Goal: Book appointment/travel/reservation

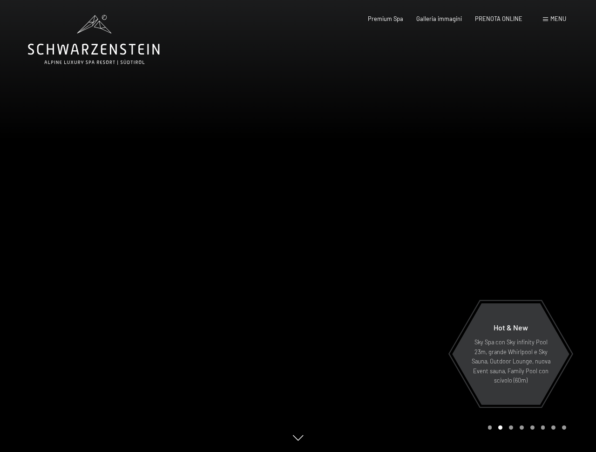
click at [489, 19] on span "PRENOTA ONLINE" at bounding box center [499, 18] width 48 height 7
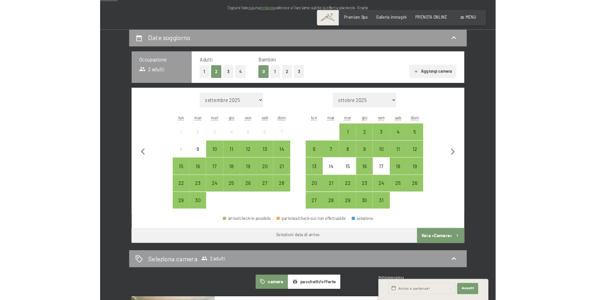
scroll to position [140, 0]
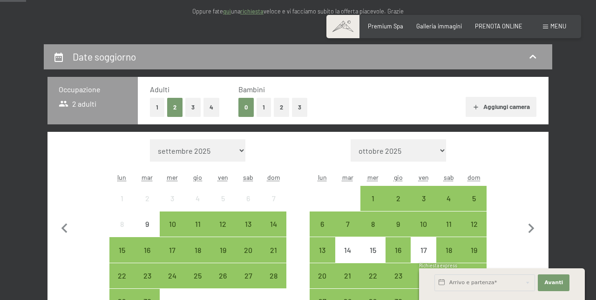
click at [157, 107] on button "1" at bounding box center [157, 107] width 14 height 19
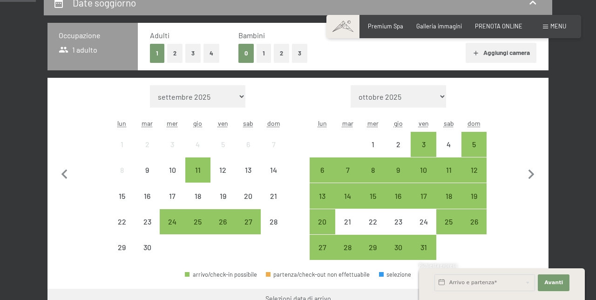
scroll to position [193, 0]
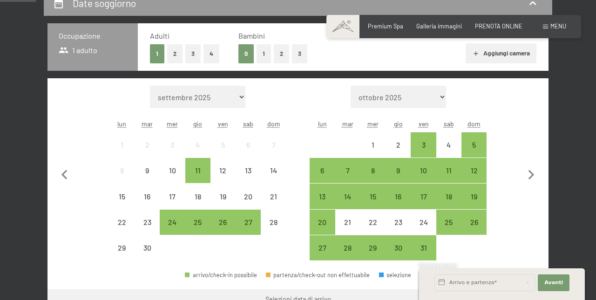
click at [176, 52] on button "2" at bounding box center [174, 53] width 15 height 19
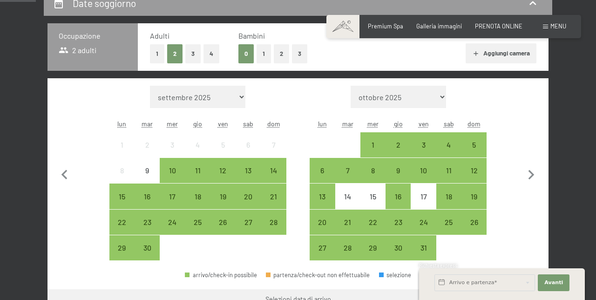
click at [157, 54] on button "1" at bounding box center [157, 53] width 14 height 19
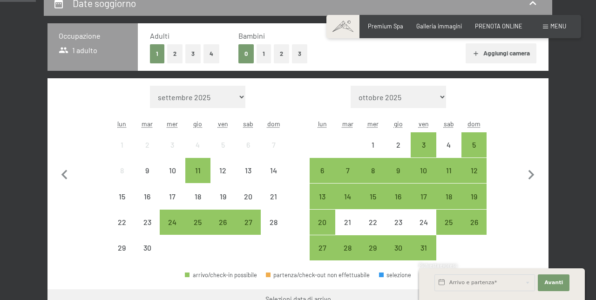
click at [421, 145] on div "3" at bounding box center [423, 152] width 23 height 23
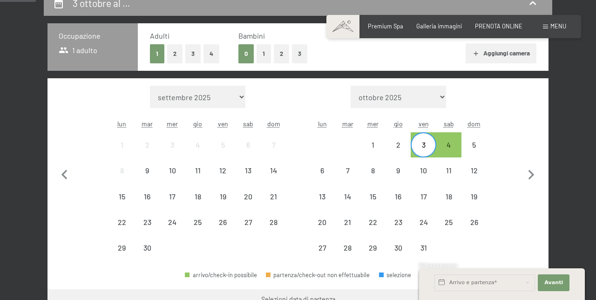
click at [422, 143] on div "3" at bounding box center [423, 152] width 23 height 23
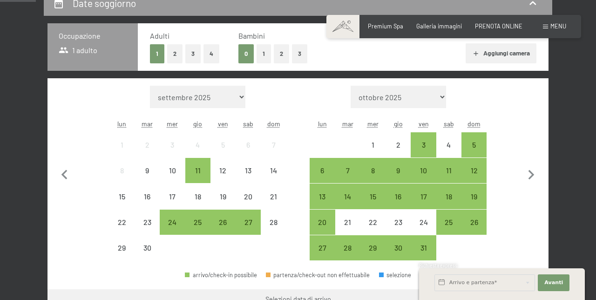
click at [473, 146] on div "5" at bounding box center [474, 152] width 23 height 23
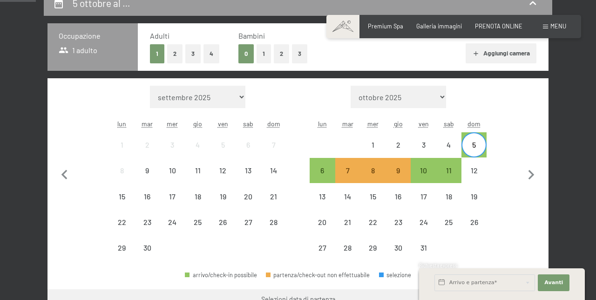
click at [423, 172] on div "10" at bounding box center [423, 178] width 23 height 23
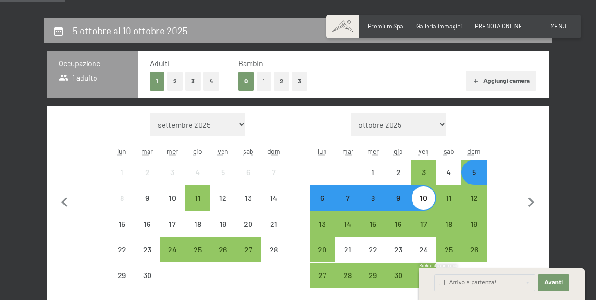
scroll to position [166, 0]
click at [479, 175] on div "5" at bounding box center [474, 180] width 23 height 23
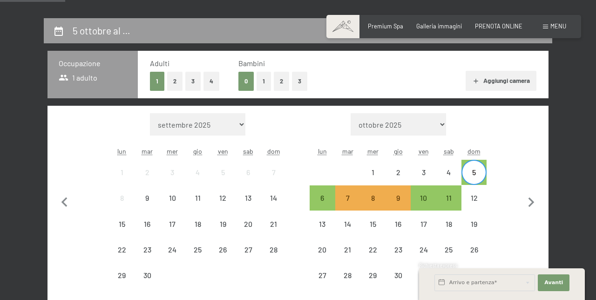
click at [478, 176] on div "5" at bounding box center [474, 180] width 23 height 23
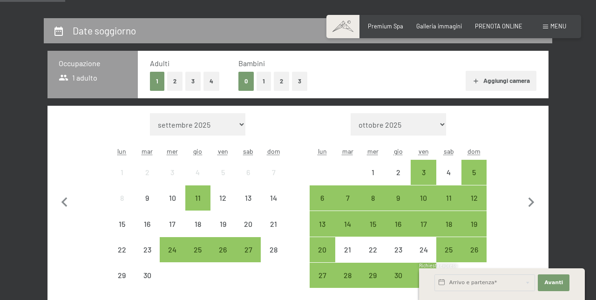
click at [425, 201] on div "10" at bounding box center [423, 205] width 23 height 23
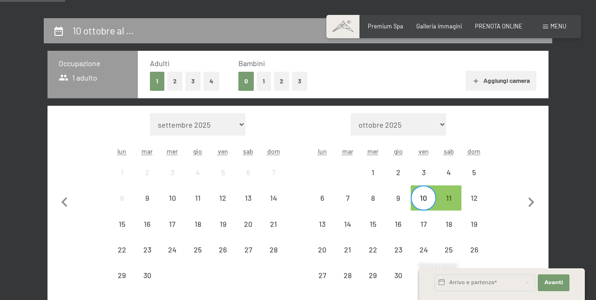
click at [418, 199] on div "10" at bounding box center [423, 205] width 23 height 23
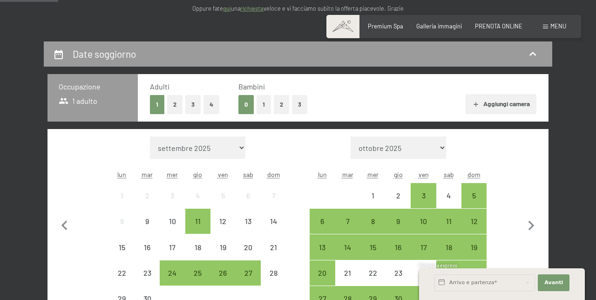
scroll to position [142, 0]
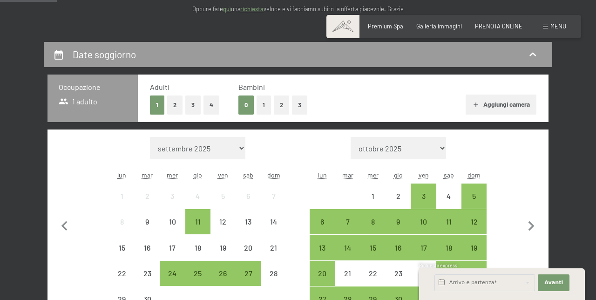
click at [442, 225] on div "11" at bounding box center [448, 229] width 23 height 23
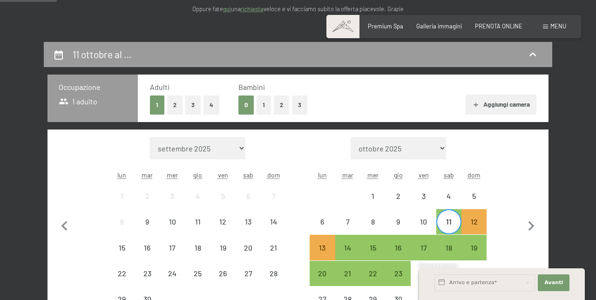
click at [442, 225] on div "11" at bounding box center [448, 229] width 23 height 23
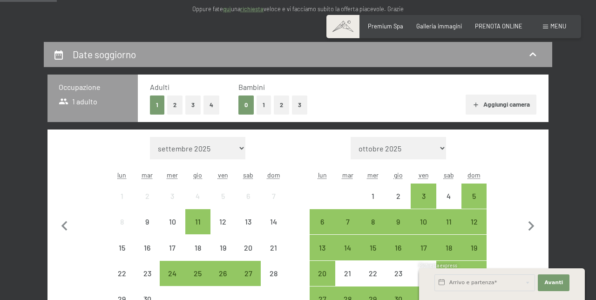
click at [175, 105] on button "2" at bounding box center [174, 104] width 15 height 19
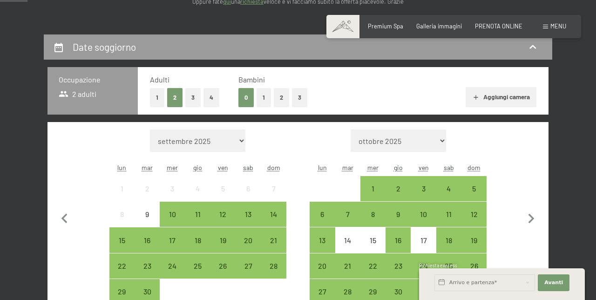
scroll to position [150, 0]
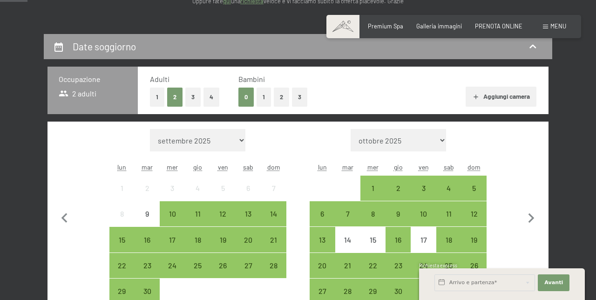
click at [423, 185] on div "3" at bounding box center [423, 195] width 23 height 23
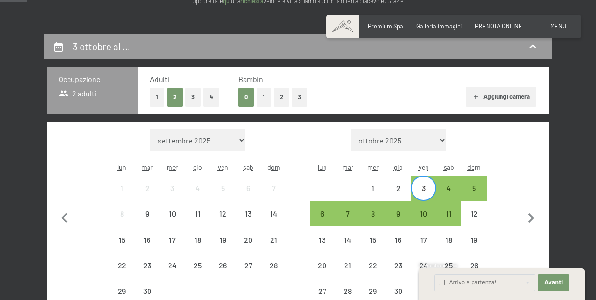
click at [317, 217] on div "6" at bounding box center [322, 221] width 23 height 23
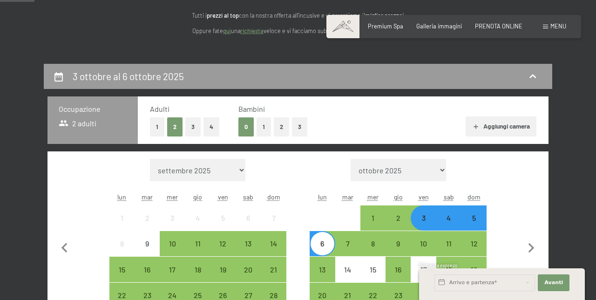
scroll to position [120, 0]
click at [151, 125] on button "1" at bounding box center [157, 126] width 14 height 19
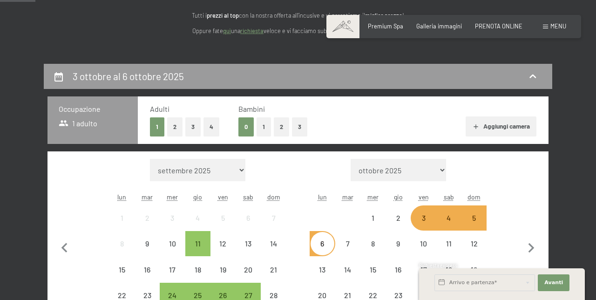
click at [423, 216] on div "3" at bounding box center [423, 225] width 23 height 23
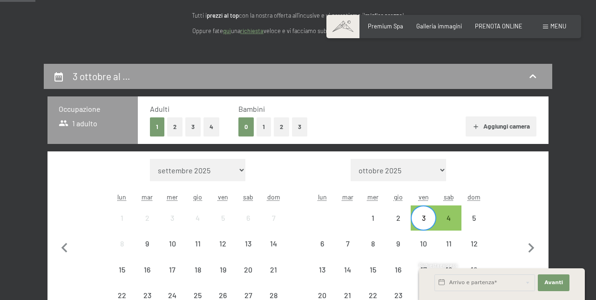
click at [420, 219] on div "3" at bounding box center [423, 225] width 23 height 23
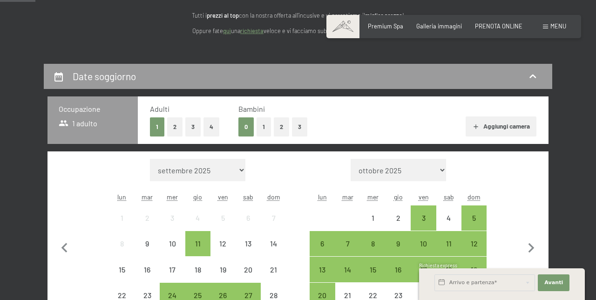
click at [420, 218] on div "3" at bounding box center [423, 225] width 23 height 23
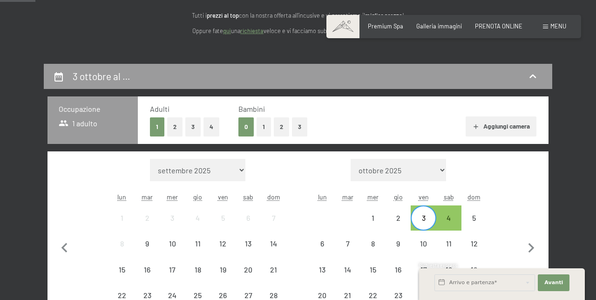
click at [417, 218] on div "3" at bounding box center [423, 225] width 23 height 23
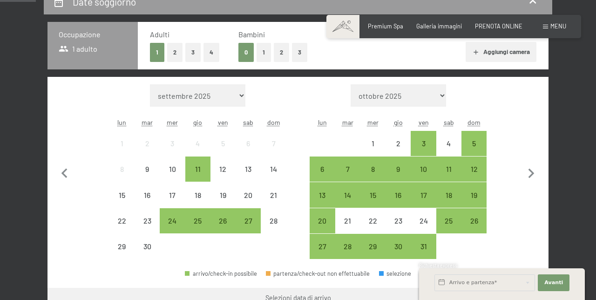
scroll to position [196, 0]
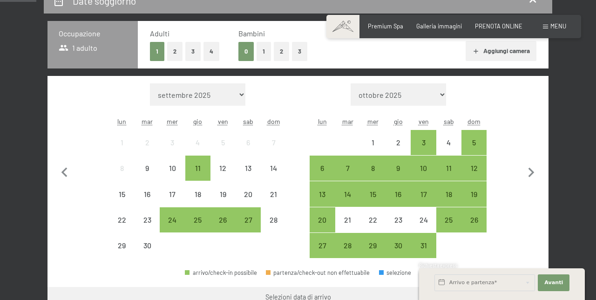
click at [527, 172] on icon "button" at bounding box center [532, 173] width 20 height 20
select select "[DATE]"
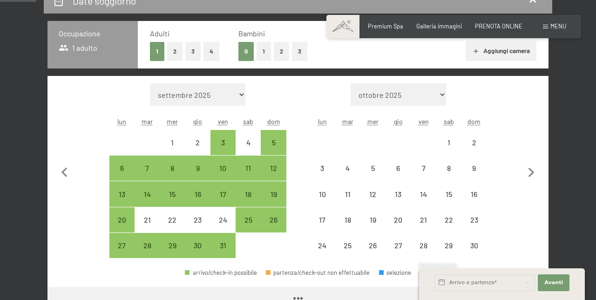
select select "[DATE]"
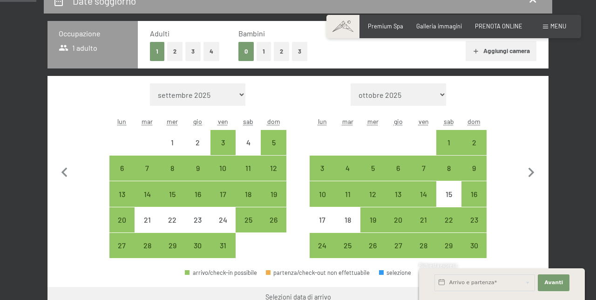
click at [225, 247] on div "31" at bounding box center [222, 253] width 23 height 23
select select "[DATE]"
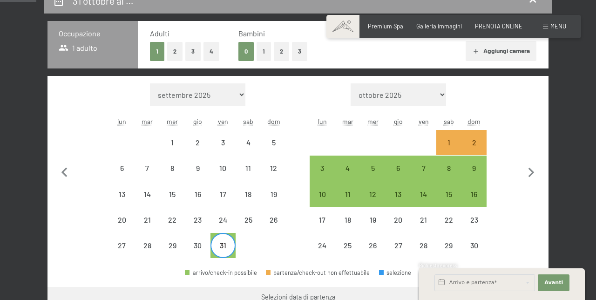
click at [322, 170] on div "3" at bounding box center [322, 175] width 23 height 23
select select "[DATE]"
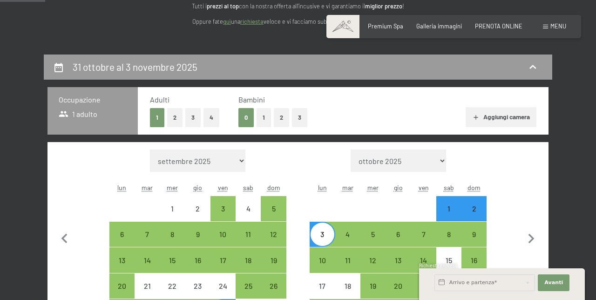
scroll to position [136, 0]
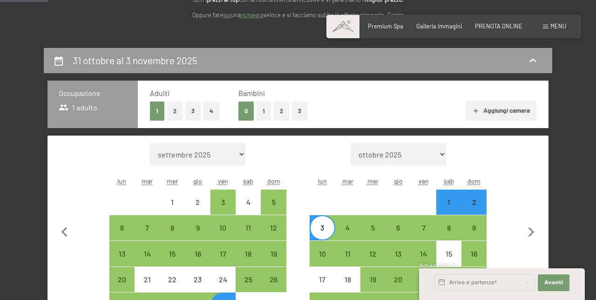
click at [59, 236] on icon "button" at bounding box center [65, 233] width 20 height 20
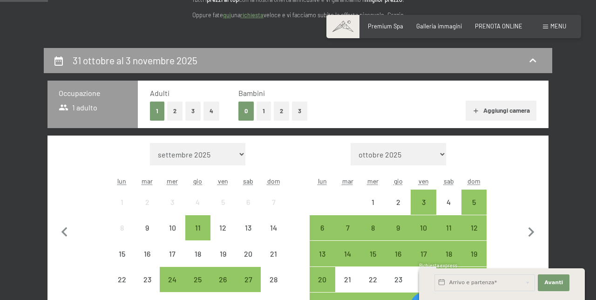
click at [247, 280] on div "27" at bounding box center [248, 287] width 23 height 23
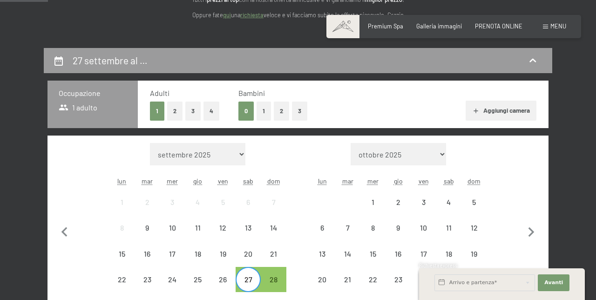
click at [274, 281] on div "28" at bounding box center [273, 287] width 23 height 23
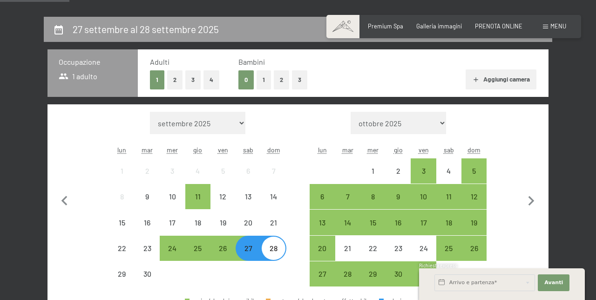
scroll to position [167, 0]
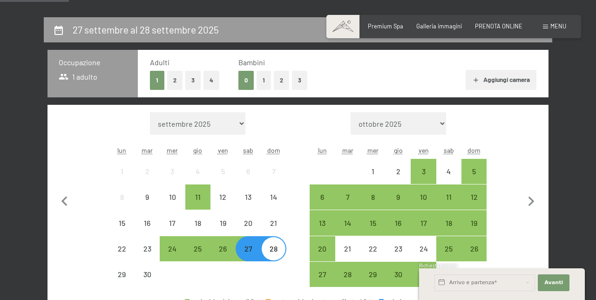
click at [248, 253] on div "27" at bounding box center [248, 256] width 23 height 23
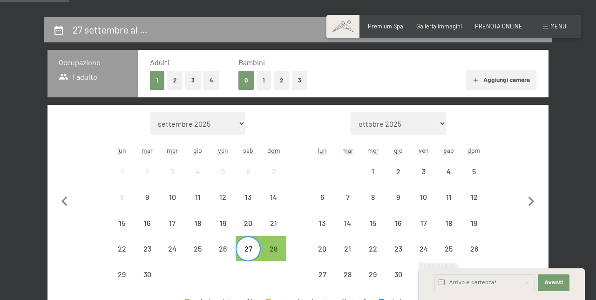
click at [243, 252] on div "27" at bounding box center [248, 256] width 23 height 23
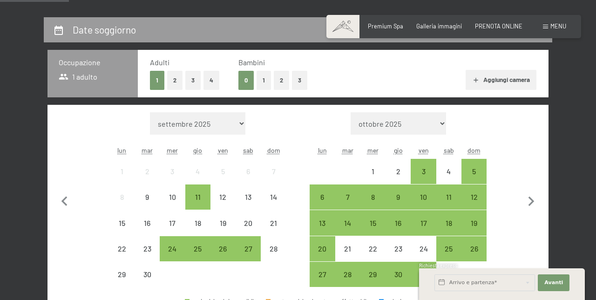
click at [370, 175] on div "1" at bounding box center [372, 179] width 23 height 23
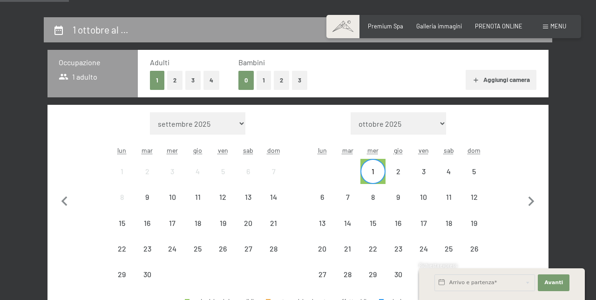
click at [370, 175] on div "1" at bounding box center [372, 179] width 23 height 23
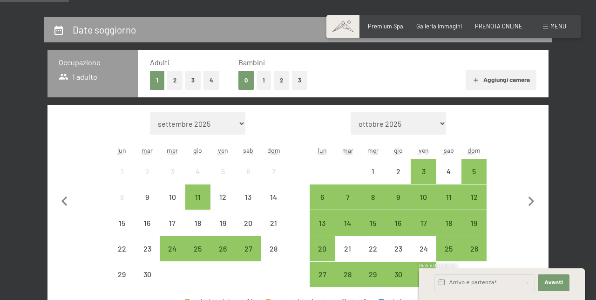
click at [397, 174] on div "2" at bounding box center [398, 179] width 23 height 23
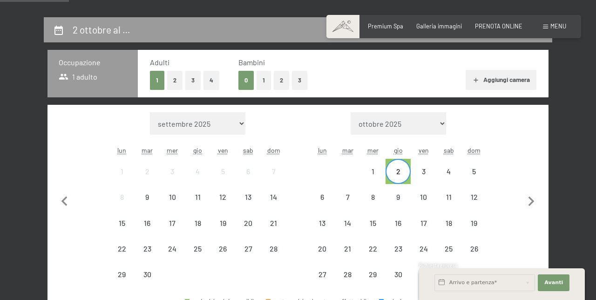
click at [399, 173] on div "2" at bounding box center [398, 179] width 23 height 23
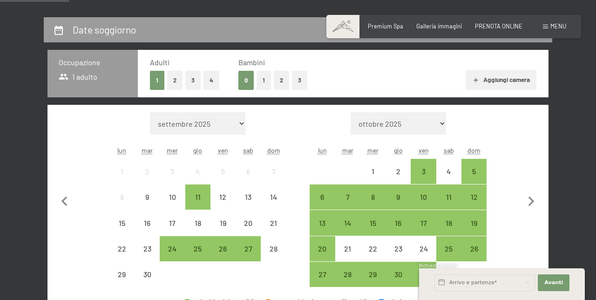
click at [432, 173] on div "3" at bounding box center [423, 179] width 23 height 23
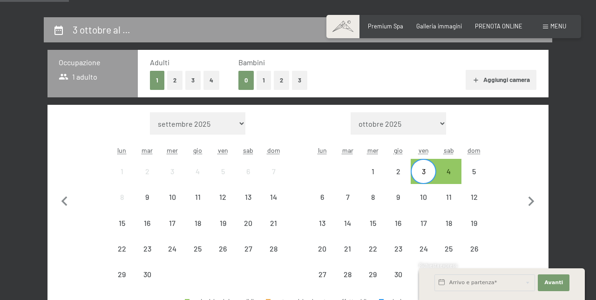
click at [426, 170] on div "3" at bounding box center [423, 179] width 23 height 23
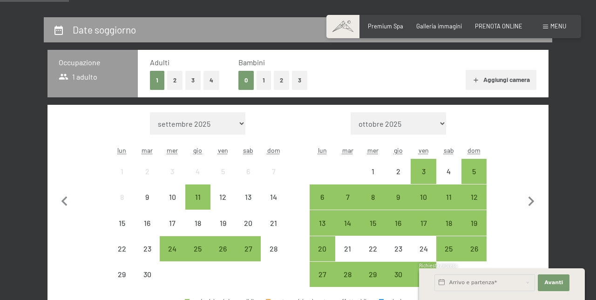
click at [455, 170] on div "4" at bounding box center [448, 179] width 23 height 23
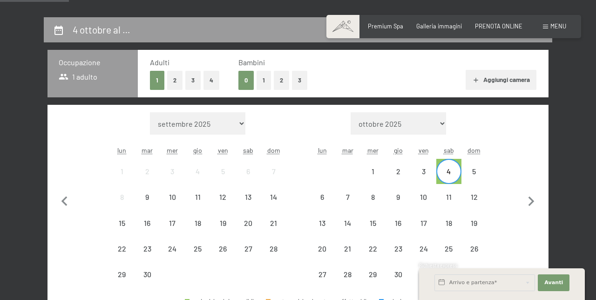
click at [449, 171] on div "4" at bounding box center [448, 179] width 23 height 23
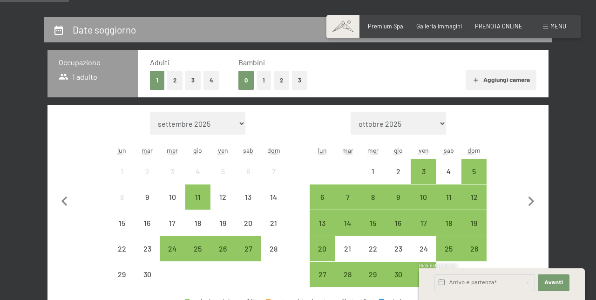
click at [473, 176] on div "5" at bounding box center [474, 179] width 23 height 23
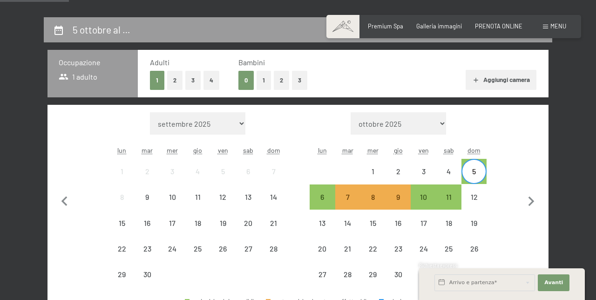
click at [372, 197] on div "8" at bounding box center [372, 204] width 23 height 23
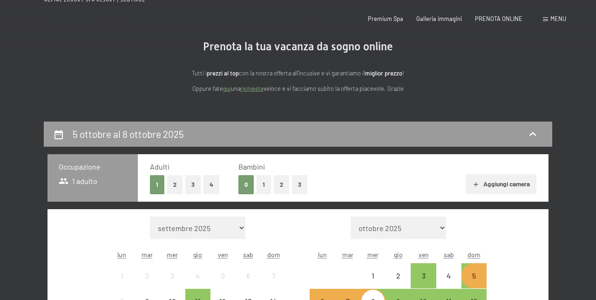
scroll to position [0, 0]
